Goal: Information Seeking & Learning: Learn about a topic

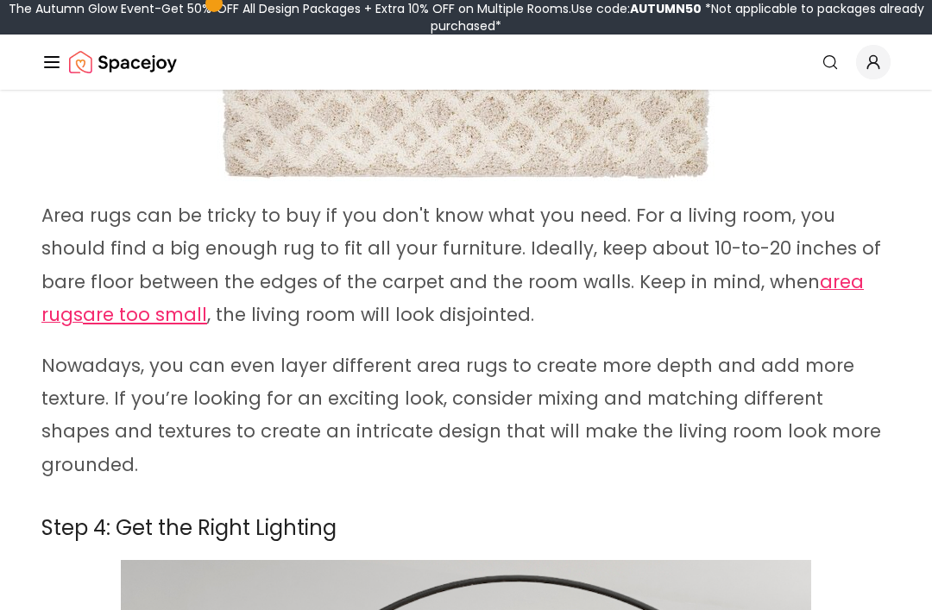
scroll to position [5362, 0]
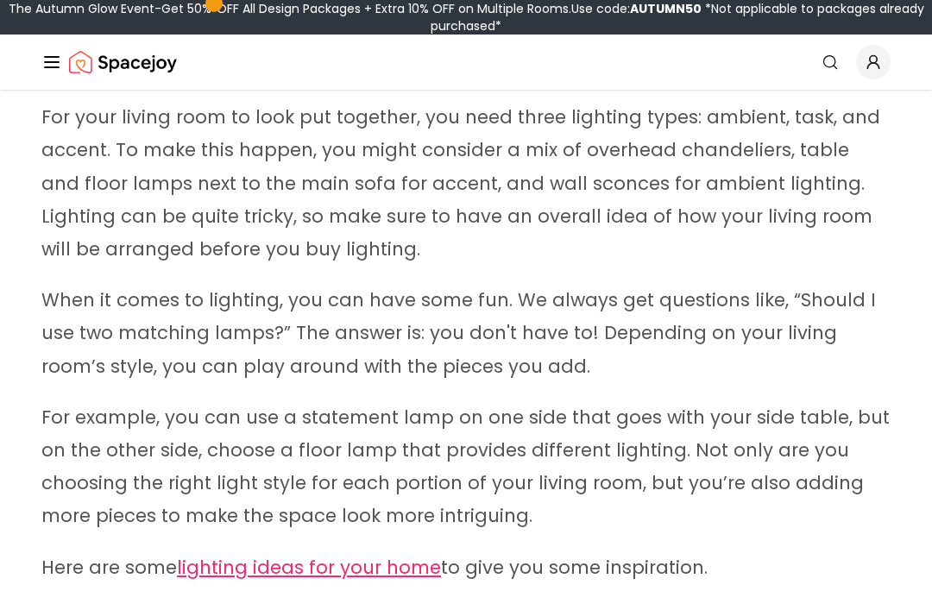
scroll to position [6656, 0]
click at [381, 558] on link "lighting ideas for your home" at bounding box center [309, 566] width 264 height 25
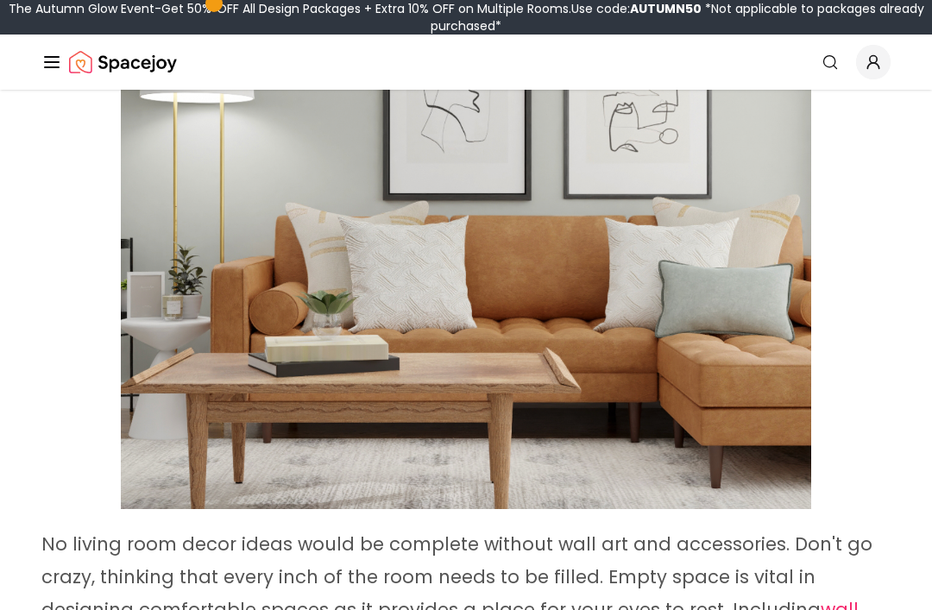
scroll to position [8252, 0]
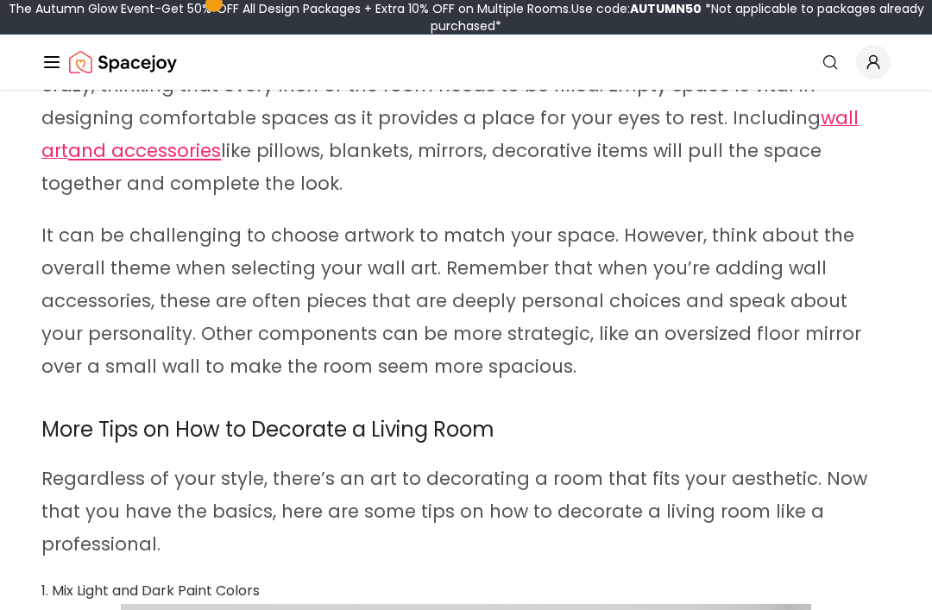
scroll to position [8753, 0]
click at [836, 108] on span "wall art" at bounding box center [449, 134] width 817 height 58
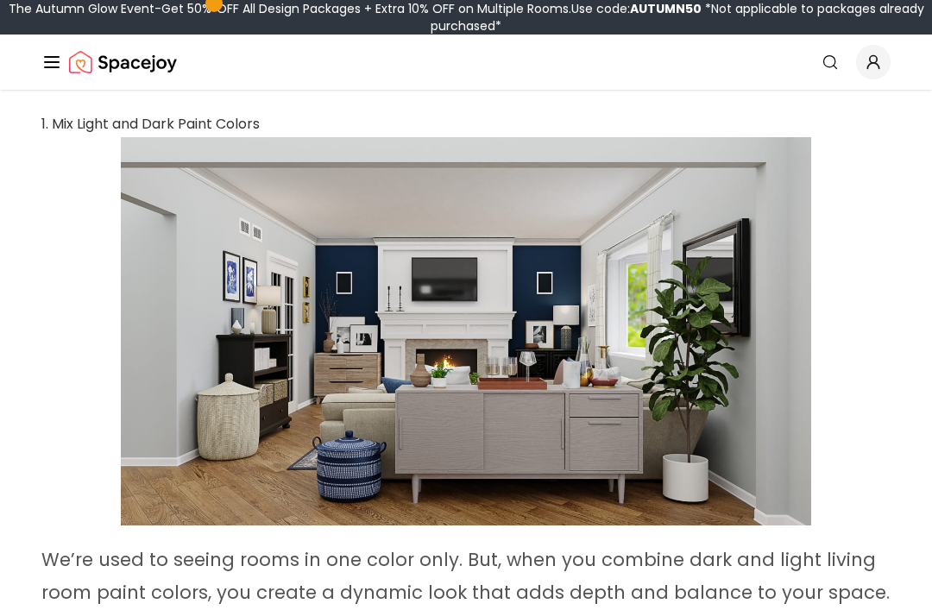
scroll to position [9220, 0]
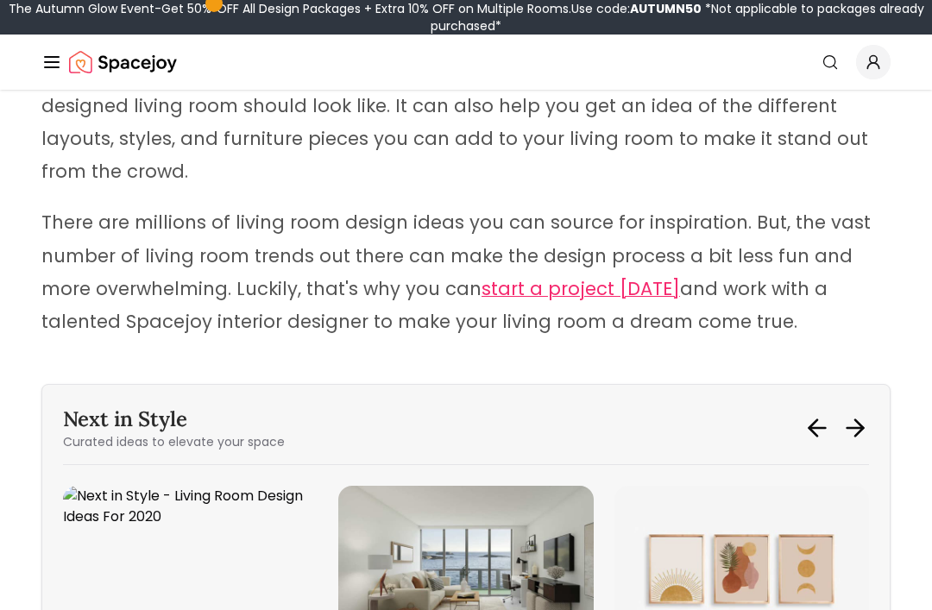
scroll to position [13101, 0]
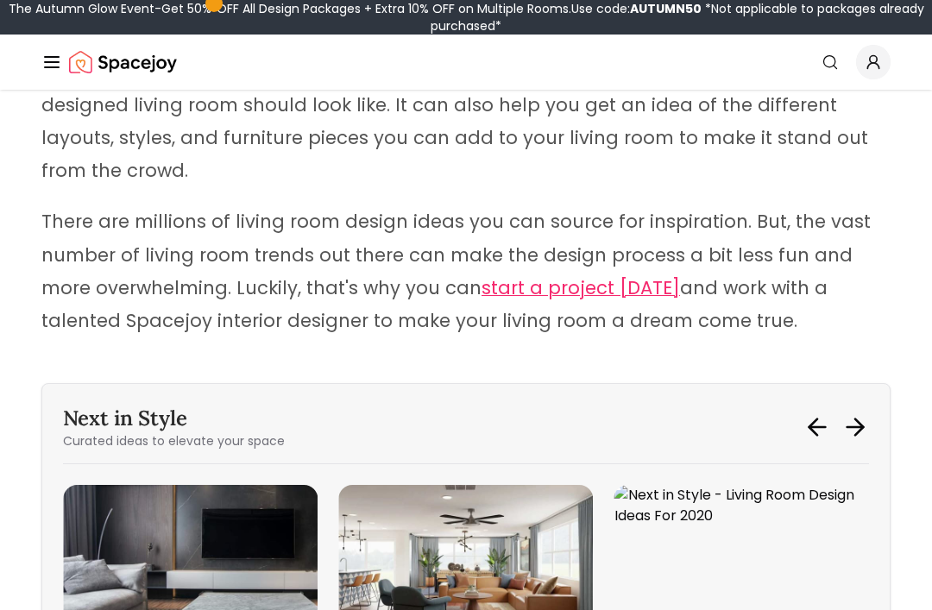
click at [274, 485] on img "5 / 6" at bounding box center [190, 561] width 255 height 153
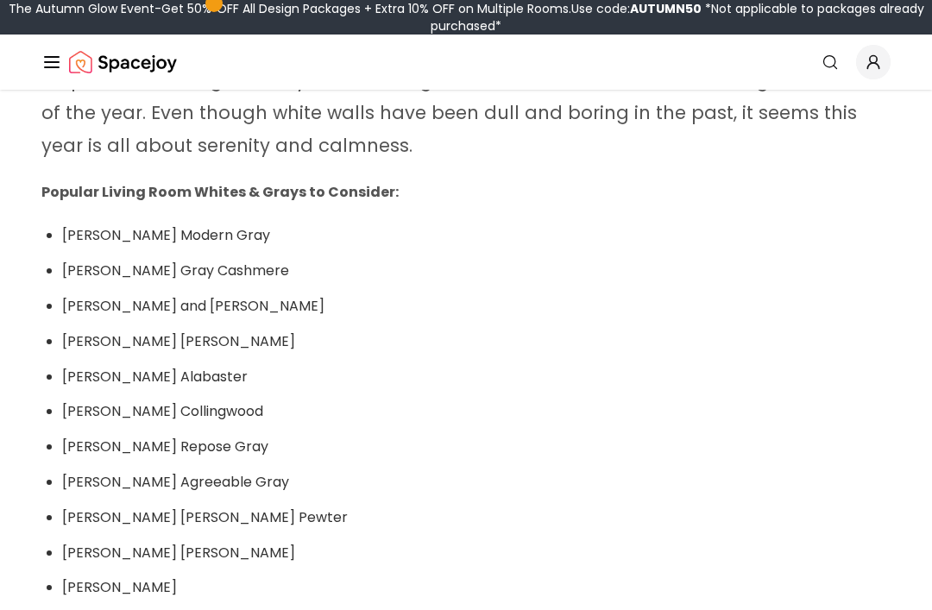
scroll to position [1299, 0]
click at [261, 224] on span "[PERSON_NAME] Modern Gray" at bounding box center [166, 234] width 208 height 20
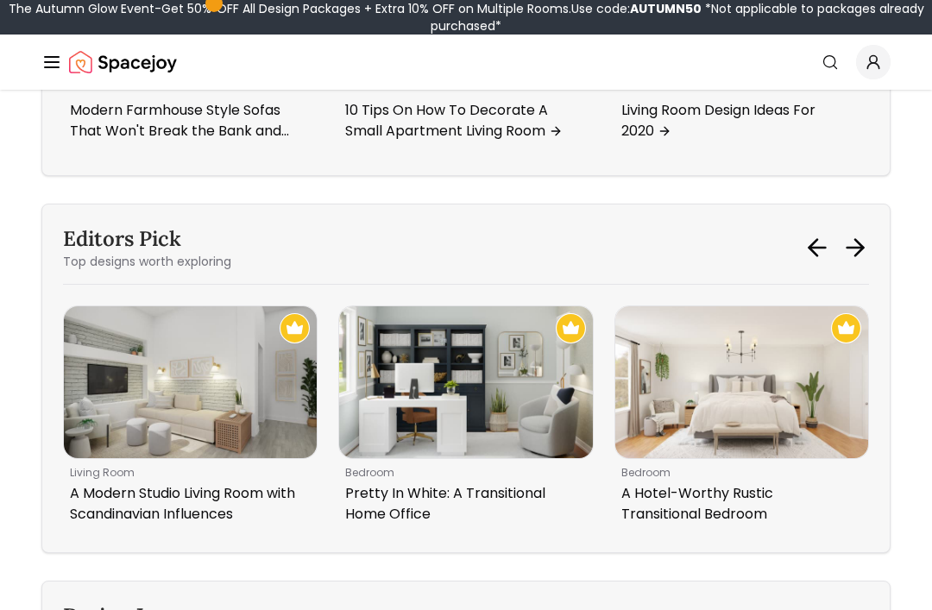
scroll to position [7064, 0]
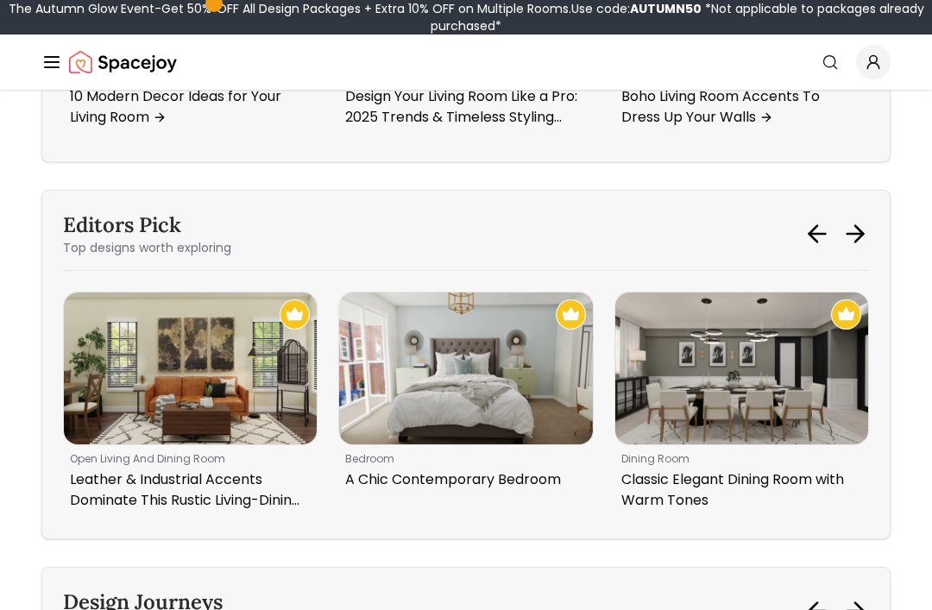
click at [539, 445] on img "6 / 6" at bounding box center [465, 369] width 253 height 152
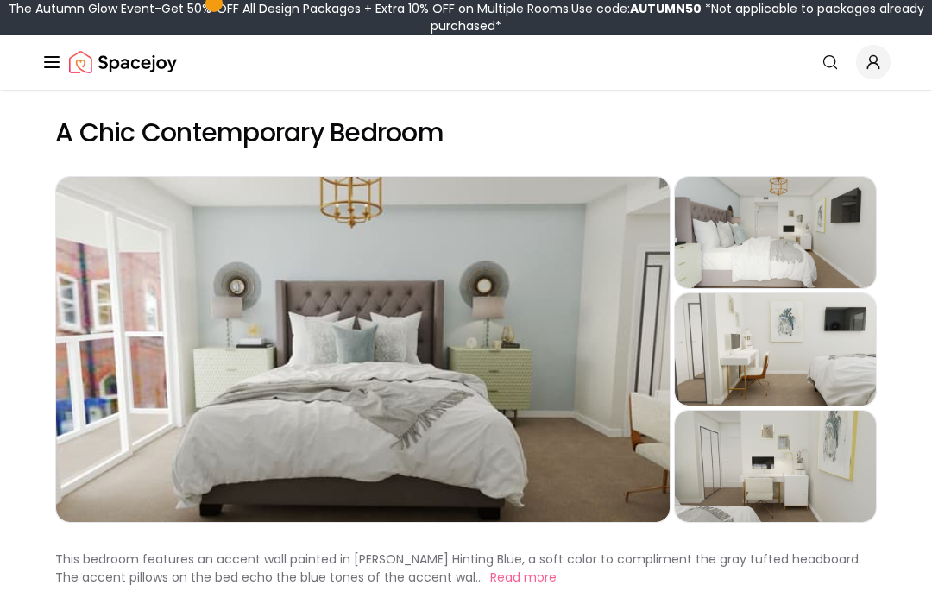
click at [818, 223] on div "Preview" at bounding box center [775, 232] width 201 height 111
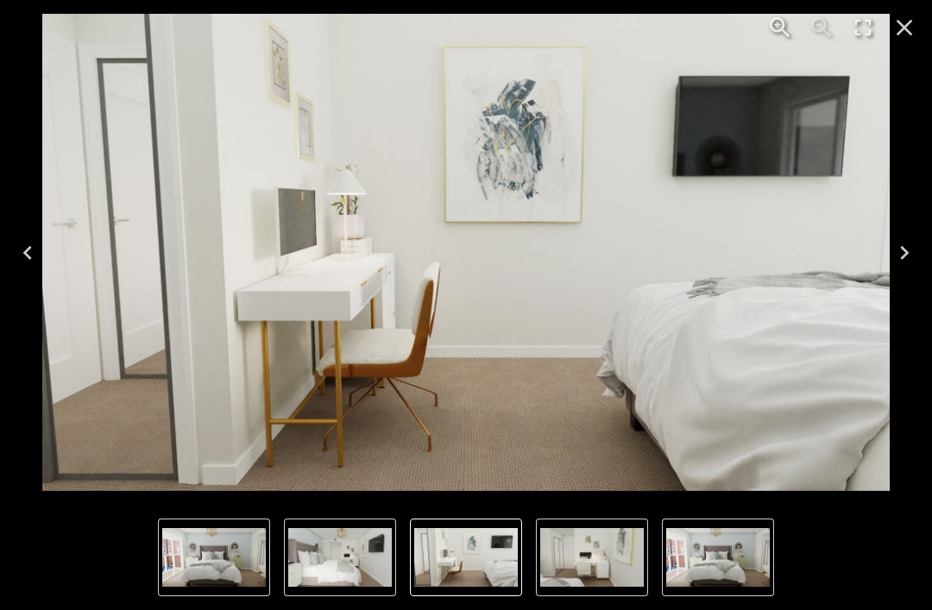
click at [904, 29] on icon "Close" at bounding box center [905, 28] width 16 height 16
